Goal: Information Seeking & Learning: Learn about a topic

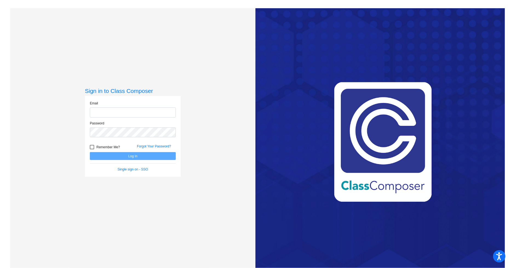
type input "[EMAIL_ADDRESS][DOMAIN_NAME]"
click at [137, 157] on button "Log In" at bounding box center [133, 156] width 86 height 8
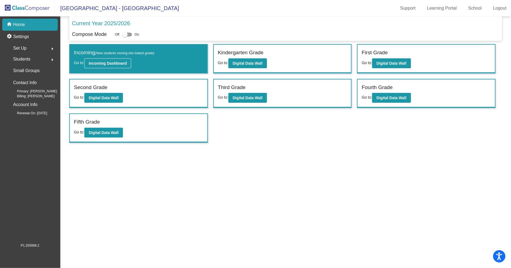
click at [107, 62] on b "Incoming Dashboard" at bounding box center [108, 63] width 38 height 4
click at [249, 60] on button "Digital Data Wall" at bounding box center [247, 63] width 39 height 10
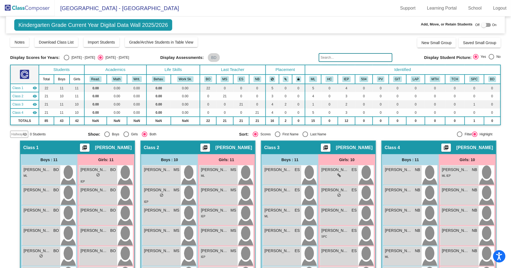
click at [110, 133] on div "Boys" at bounding box center [115, 134] width 10 height 5
click at [107, 137] on input "Boys" at bounding box center [107, 137] width 0 height 0
radio input "true"
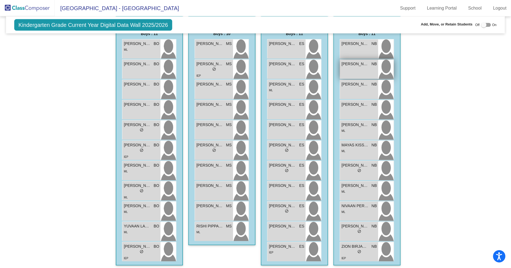
scroll to position [127, 0]
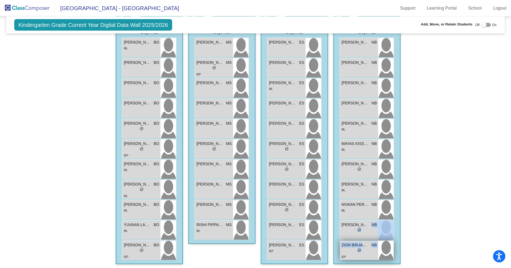
click at [371, 253] on div "[PERSON_NAME] NB lock do_not_disturb_alt [PERSON_NAME] NB lock do_not_disturb_a…" at bounding box center [367, 149] width 54 height 223
click at [414, 213] on div "Hallway - Hallway Class picture_as_pdf Add Student First Name Last Name Student…" at bounding box center [255, 141] width 491 height 256
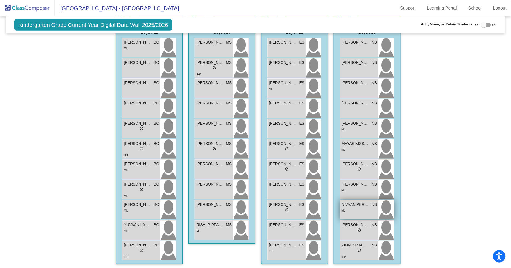
click at [382, 207] on img at bounding box center [386, 209] width 16 height 19
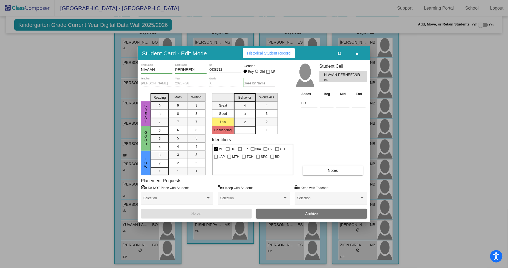
click at [361, 55] on button "button" at bounding box center [358, 53] width 18 height 10
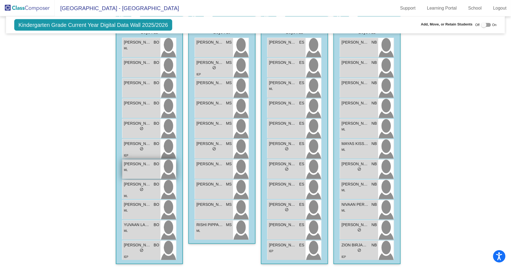
click at [153, 168] on div "ML" at bounding box center [141, 170] width 35 height 6
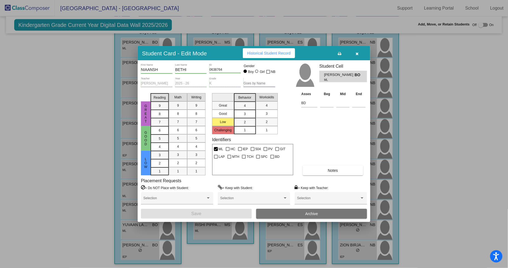
click at [357, 50] on button "button" at bounding box center [358, 53] width 18 height 10
